Goal: Book appointment/travel/reservation

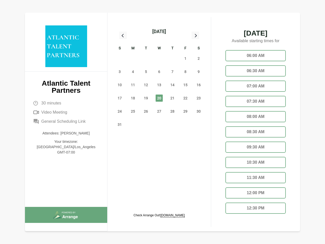
click at [159, 79] on div "13" at bounding box center [158, 84] width 13 height 13
click at [159, 32] on div "[DATE]" at bounding box center [159, 31] width 14 height 7
click at [120, 59] on div "27" at bounding box center [119, 58] width 13 height 13
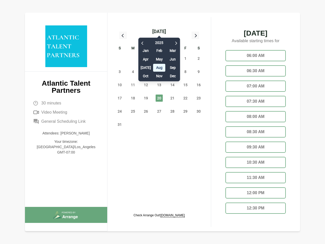
click at [133, 59] on div "28" at bounding box center [132, 58] width 13 height 13
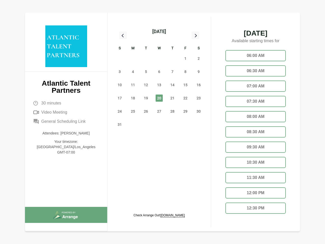
click at [146, 59] on div "29" at bounding box center [145, 58] width 13 height 13
click at [159, 59] on div "30" at bounding box center [158, 58] width 13 height 13
click at [172, 59] on div "31" at bounding box center [172, 58] width 13 height 13
click at [185, 59] on span "1" at bounding box center [185, 58] width 7 height 7
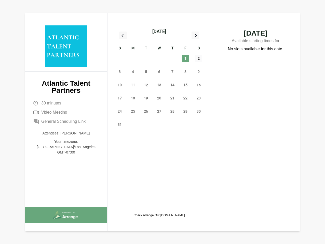
click at [198, 59] on span "2" at bounding box center [198, 58] width 7 height 7
click at [120, 72] on span "3" at bounding box center [119, 71] width 7 height 7
